Goal: Task Accomplishment & Management: Manage account settings

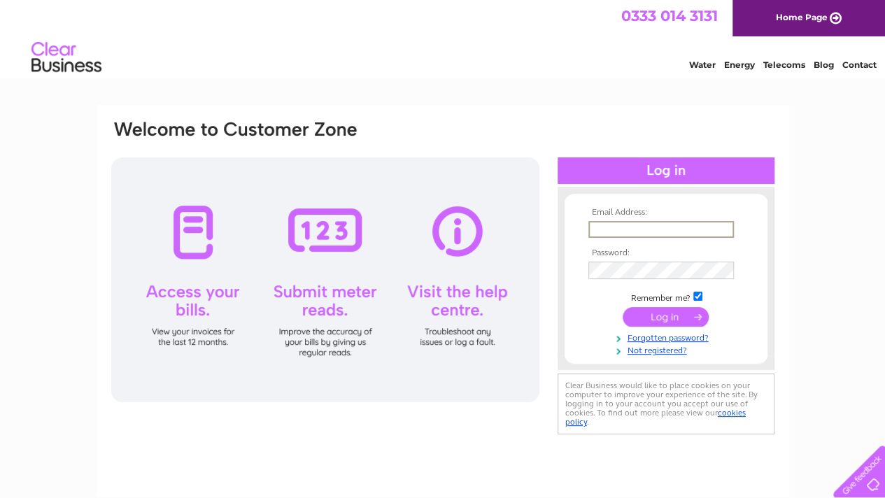
click at [649, 227] on input "text" at bounding box center [661, 229] width 146 height 17
type input "fraser@macintyres.me.uk"
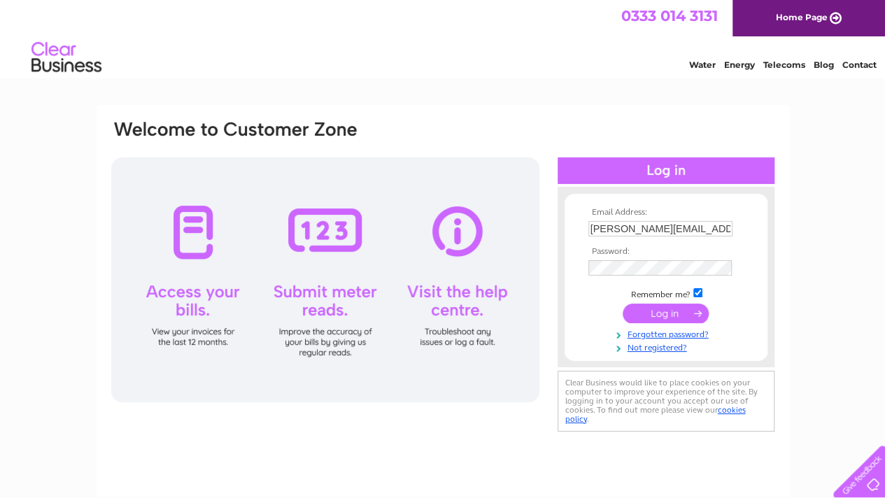
click at [662, 316] on input "submit" at bounding box center [666, 314] width 86 height 20
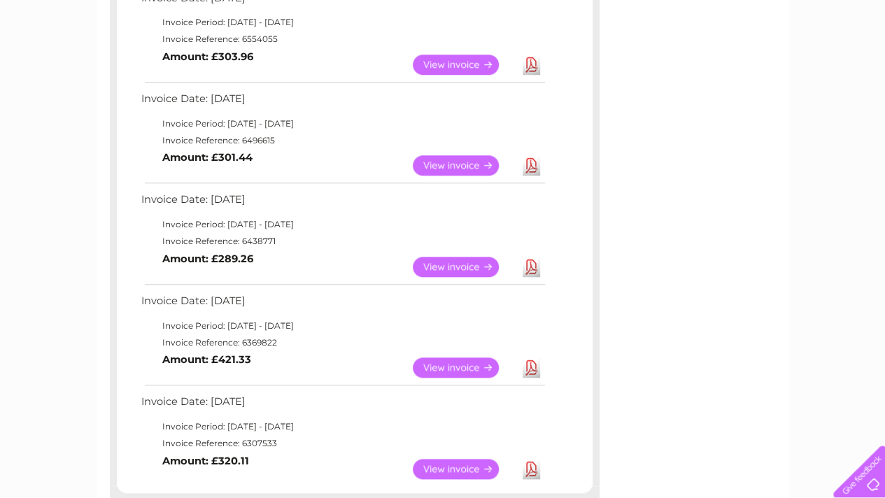
scroll to position [579, 0]
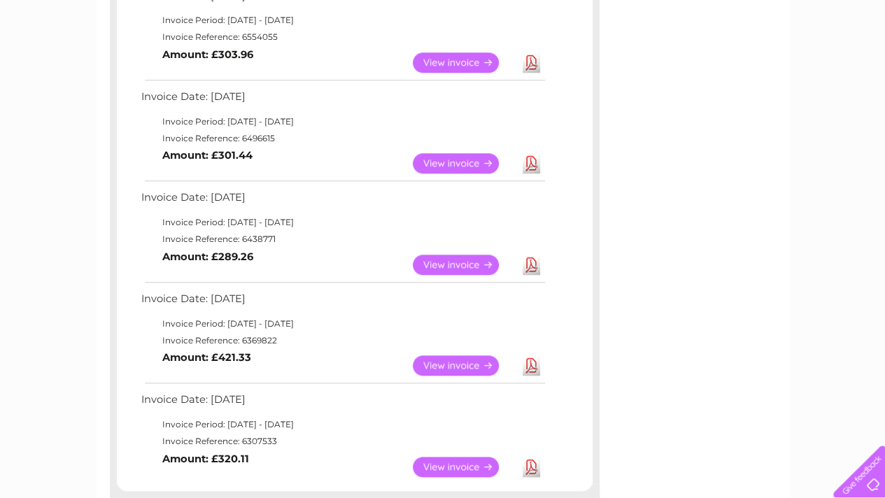
click at [438, 365] on link "View" at bounding box center [464, 365] width 103 height 20
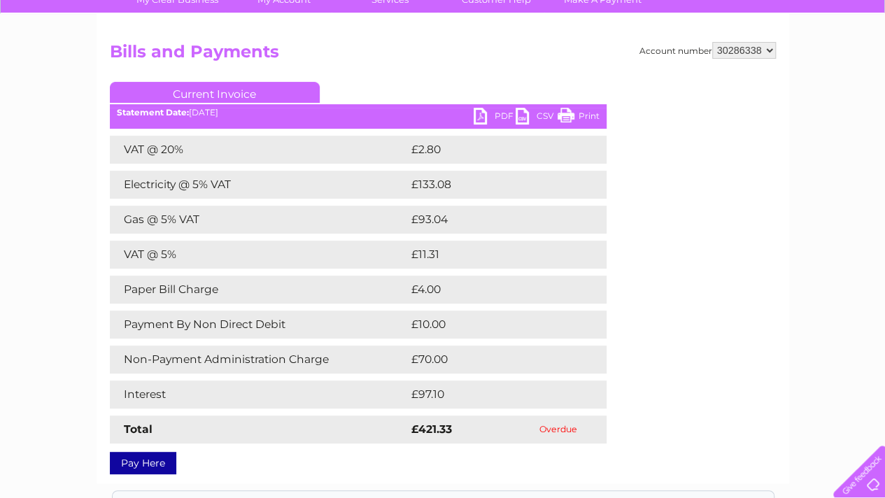
scroll to position [120, 0]
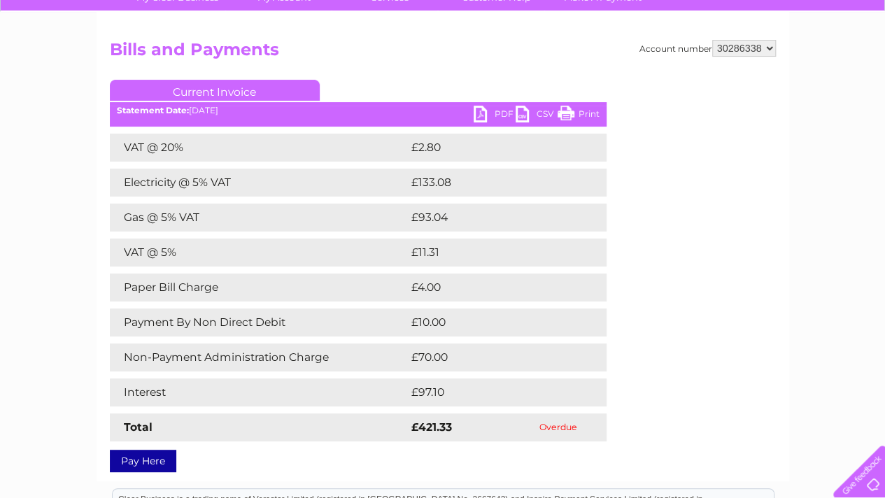
click at [494, 109] on link "PDF" at bounding box center [495, 116] width 42 height 20
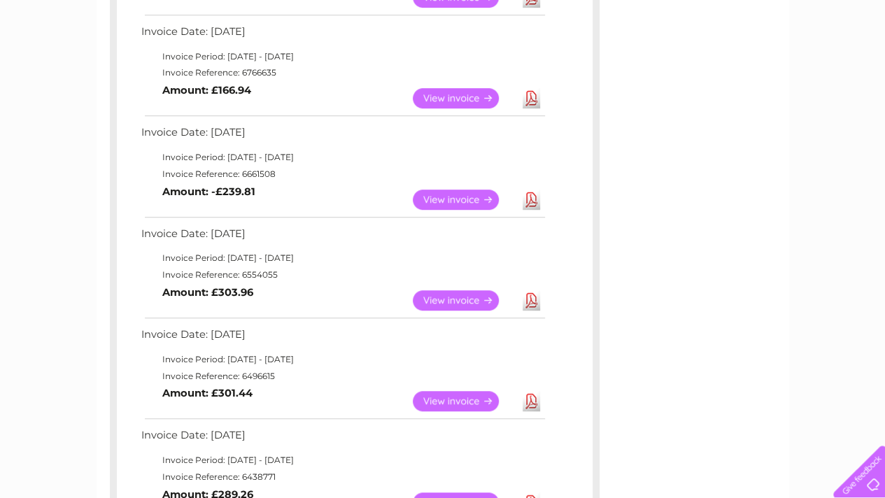
scroll to position [341, 0]
click at [450, 197] on link "View" at bounding box center [464, 200] width 103 height 20
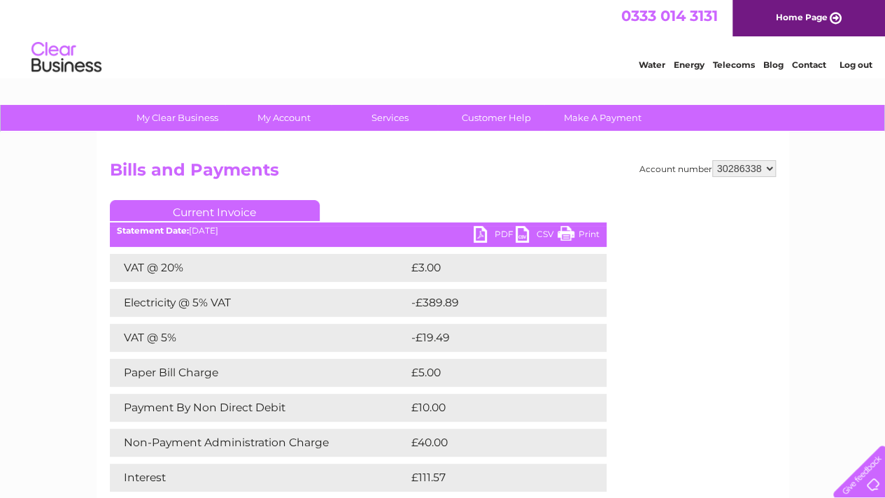
click at [490, 230] on link "PDF" at bounding box center [495, 236] width 42 height 20
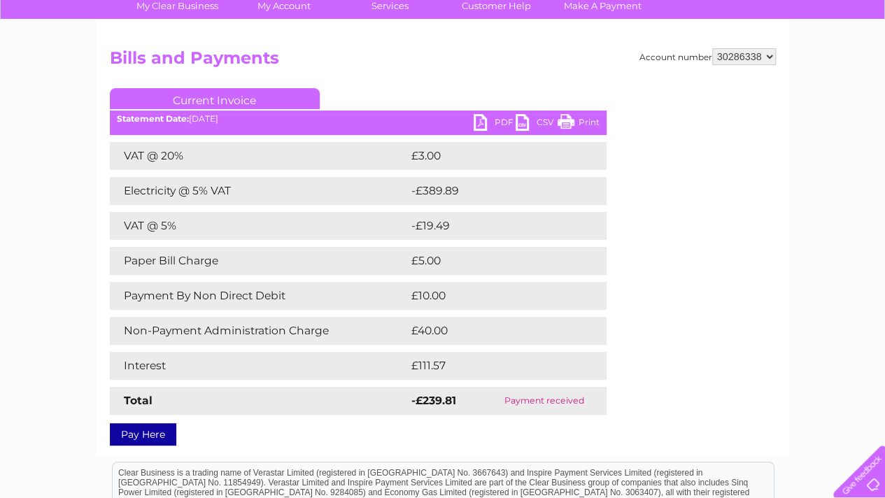
scroll to position [165, 0]
